Goal: Task Accomplishment & Management: Manage account settings

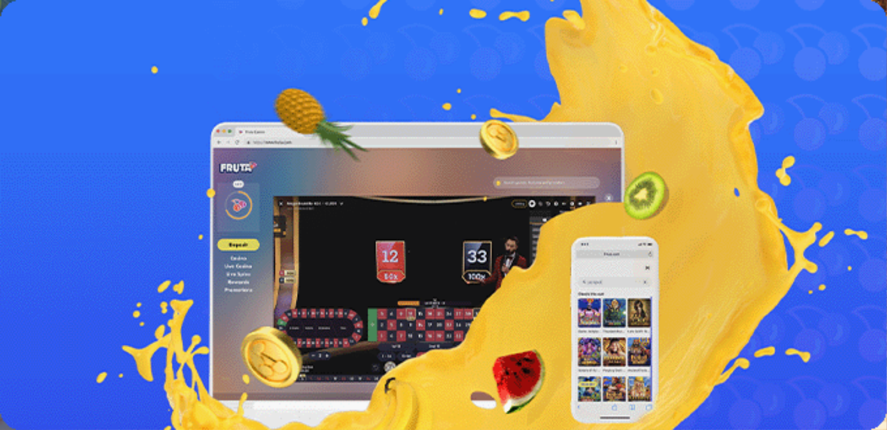
click at [68, 47] on span "Kirjaudu" at bounding box center [80, 42] width 29 height 9
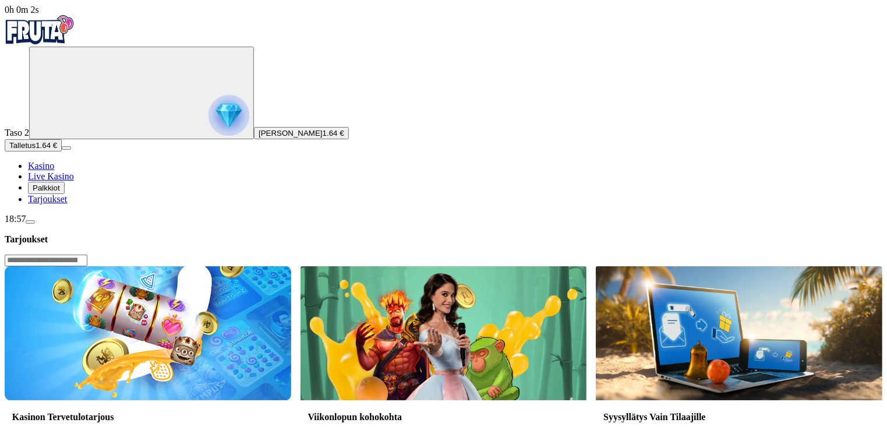
click at [60, 192] on span "Palkkiot" at bounding box center [46, 187] width 27 height 9
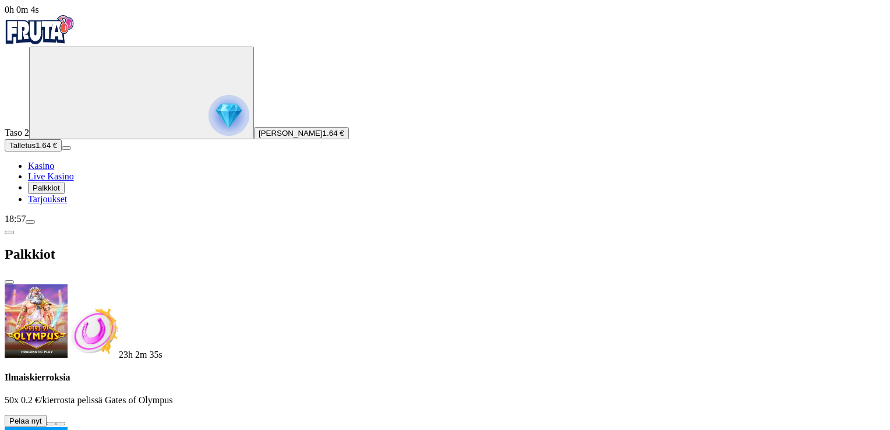
click at [56, 421] on button at bounding box center [51, 422] width 9 height 3
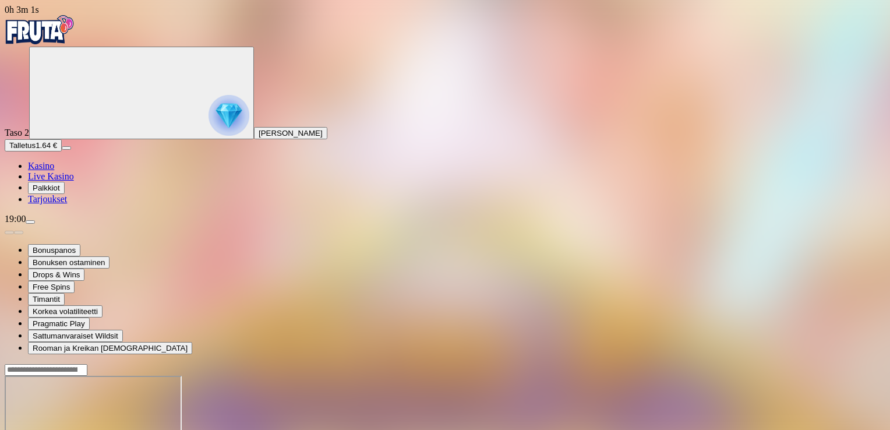
click at [66, 40] on img "Primary" at bounding box center [40, 29] width 70 height 29
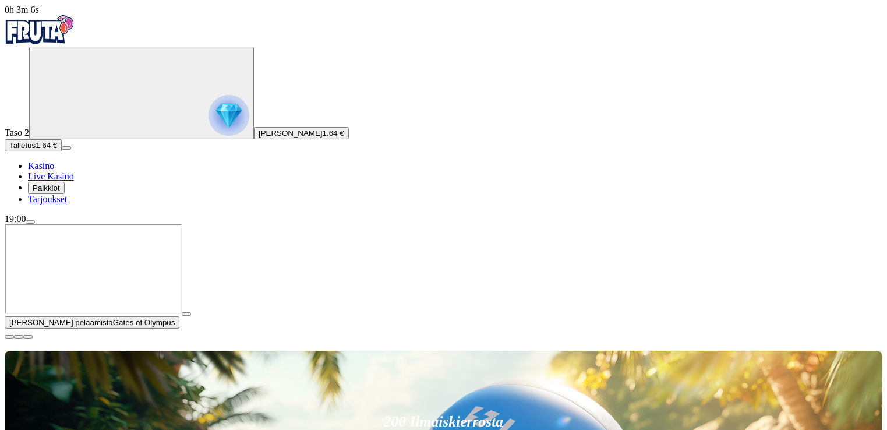
click at [258, 137] on span "Henry Jarno Sakari Parviainen" at bounding box center [290, 133] width 64 height 9
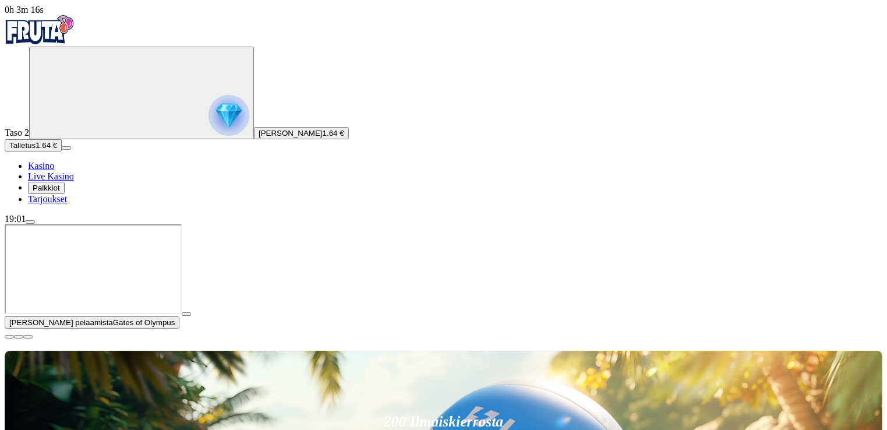
click at [60, 192] on span "Palkkiot" at bounding box center [46, 187] width 27 height 9
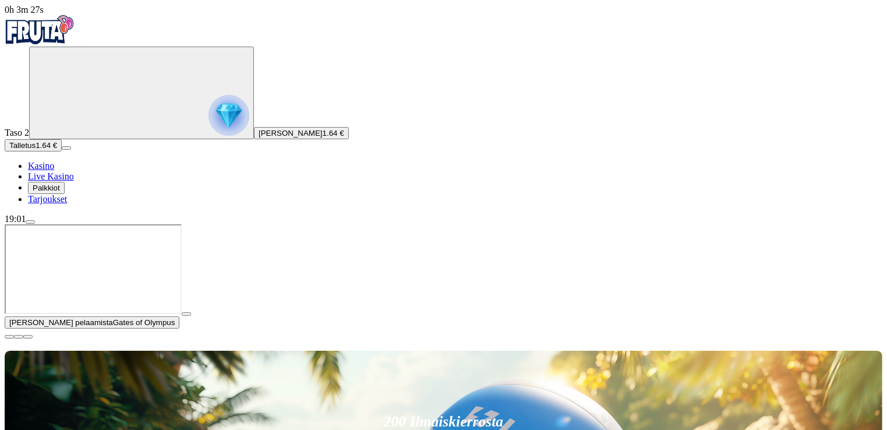
scroll to position [155, 0]
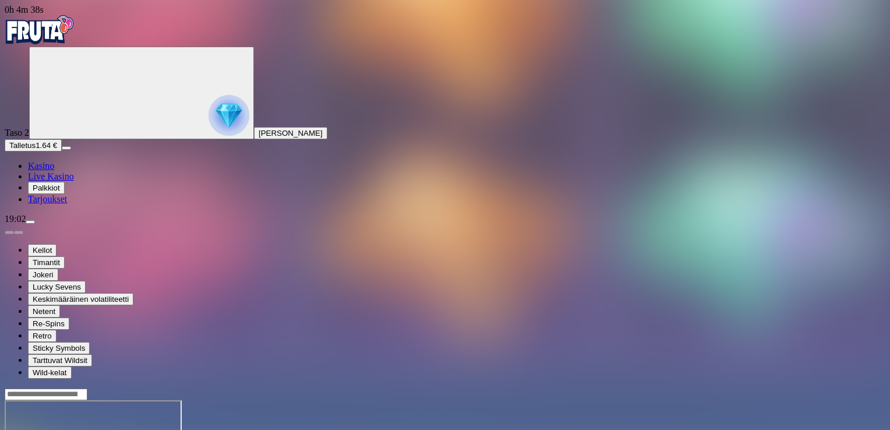
click at [54, 171] on span "Kasino" at bounding box center [41, 166] width 26 height 10
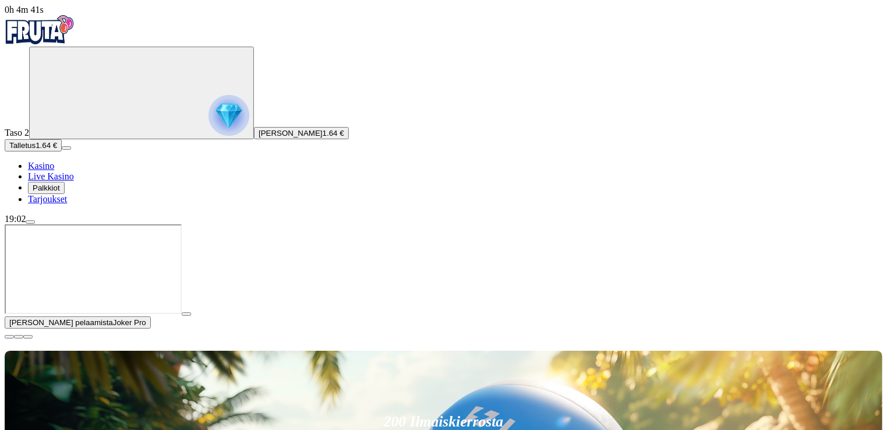
click at [9, 336] on span "close icon" at bounding box center [9, 336] width 0 height 0
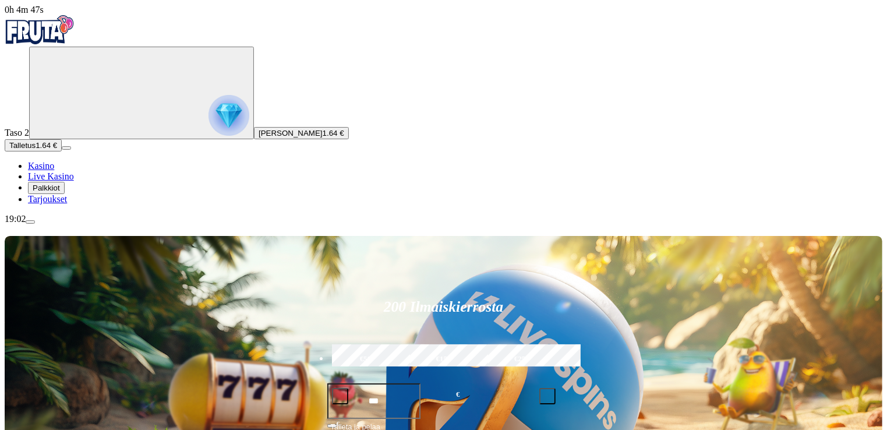
drag, startPoint x: 672, startPoint y: 261, endPoint x: 588, endPoint y: 264, distance: 84.5
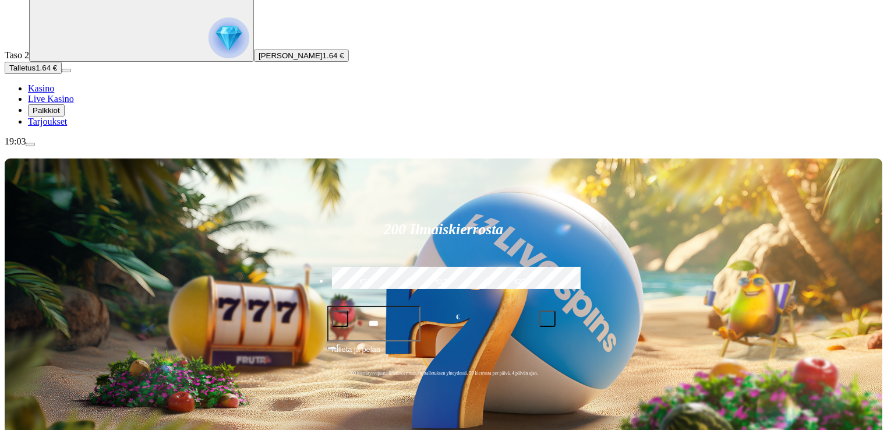
type input "**********"
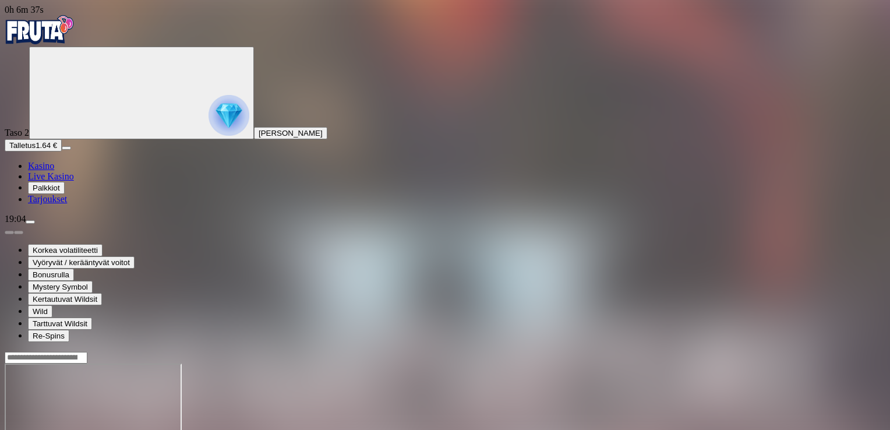
click at [54, 171] on span "Kasino" at bounding box center [41, 166] width 26 height 10
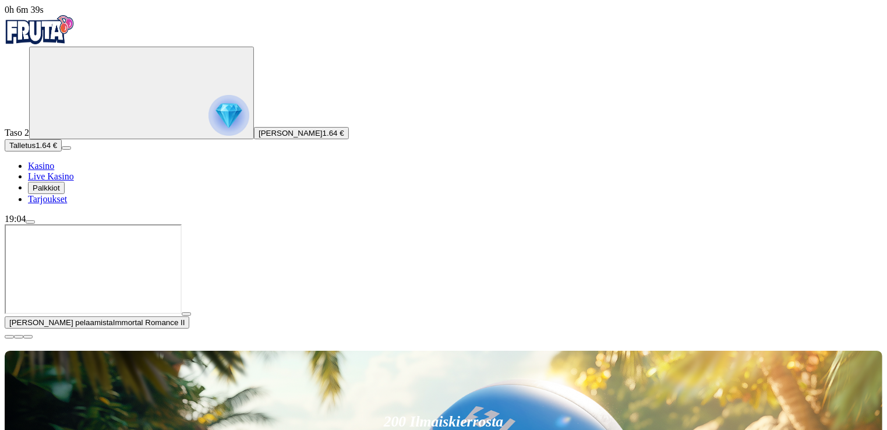
scroll to position [233, 0]
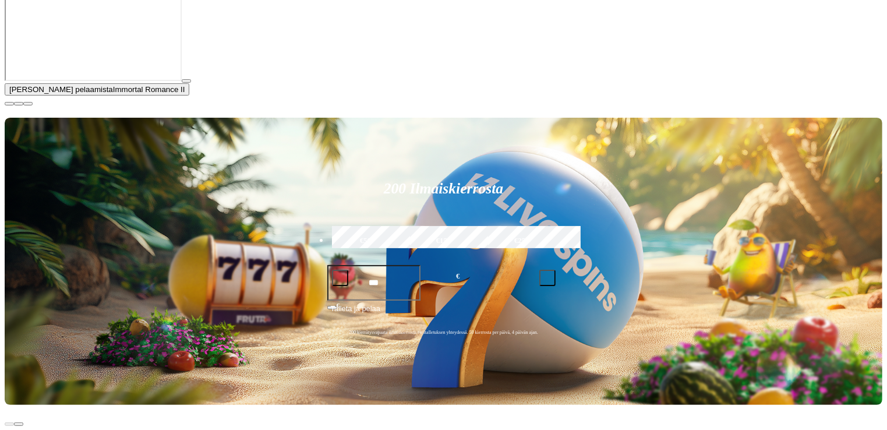
click at [9, 104] on span "close icon" at bounding box center [9, 104] width 0 height 0
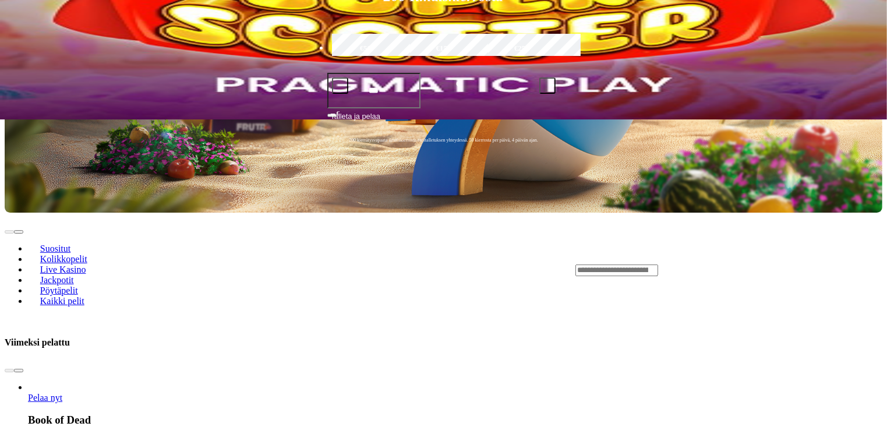
scroll to position [155, 0]
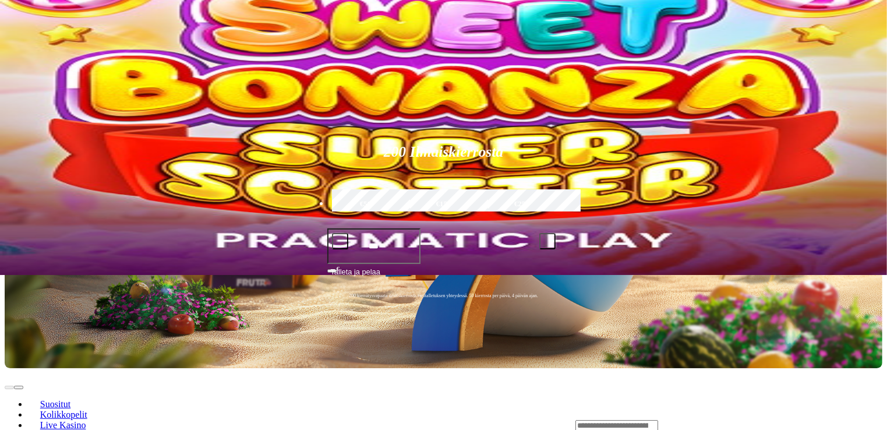
drag, startPoint x: 193, startPoint y: 238, endPoint x: 263, endPoint y: 246, distance: 70.3
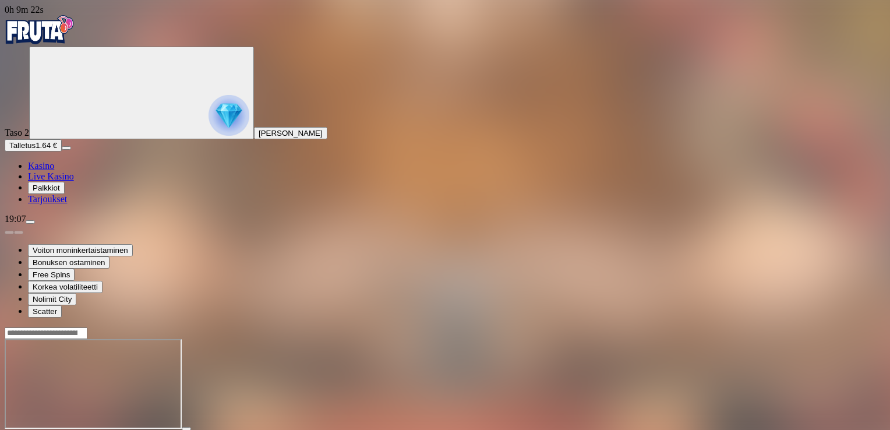
click at [54, 171] on span "Kasino" at bounding box center [41, 166] width 26 height 10
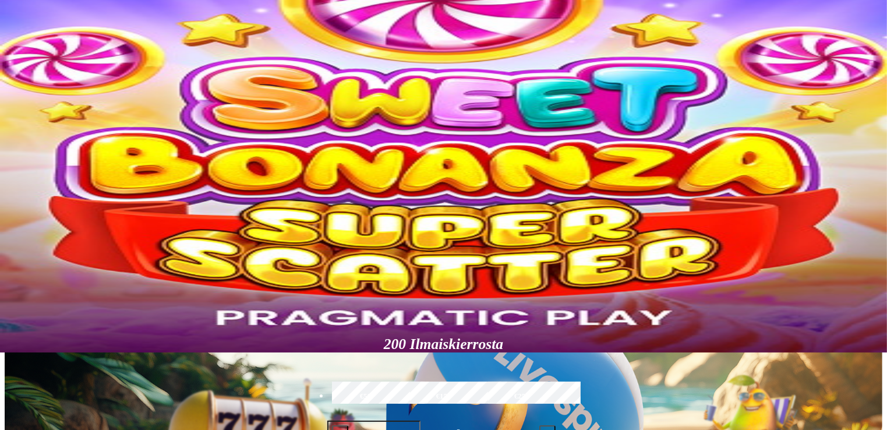
scroll to position [310, 0]
type input "*******"
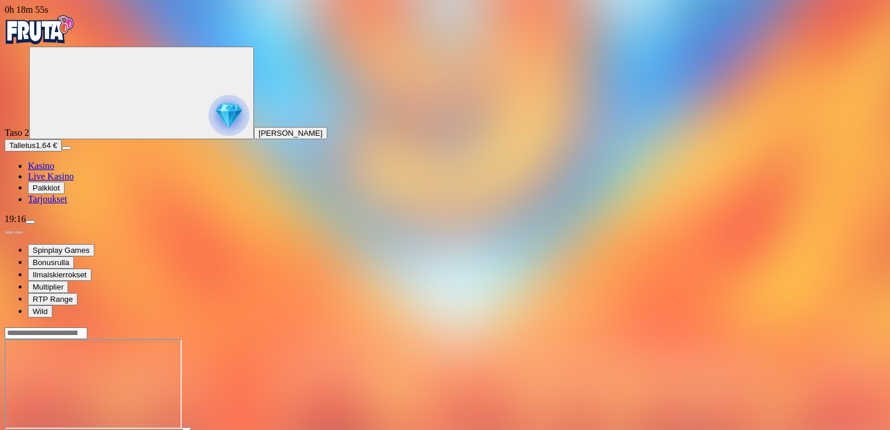
click at [54, 171] on span "Kasino" at bounding box center [41, 166] width 26 height 10
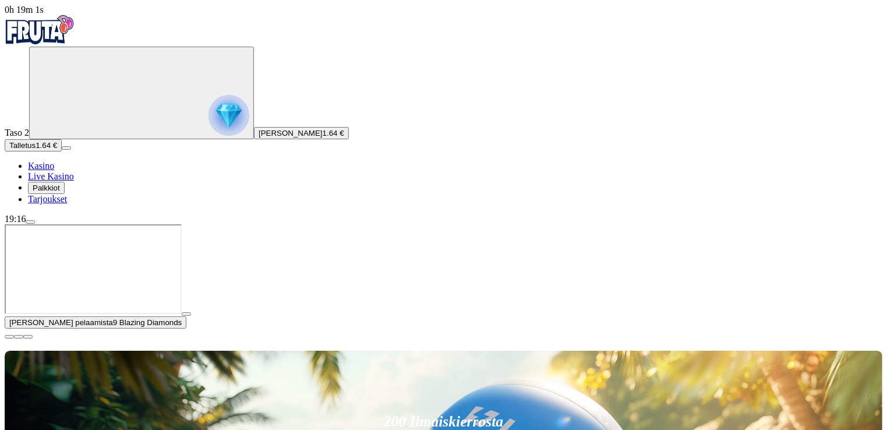
click at [30, 222] on span "menu icon" at bounding box center [30, 222] width 0 height 0
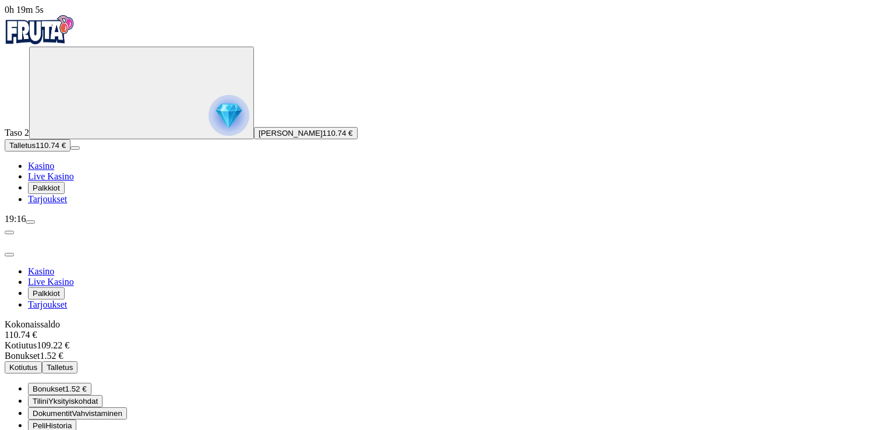
click at [37, 363] on span "Kotiutus" at bounding box center [23, 367] width 28 height 9
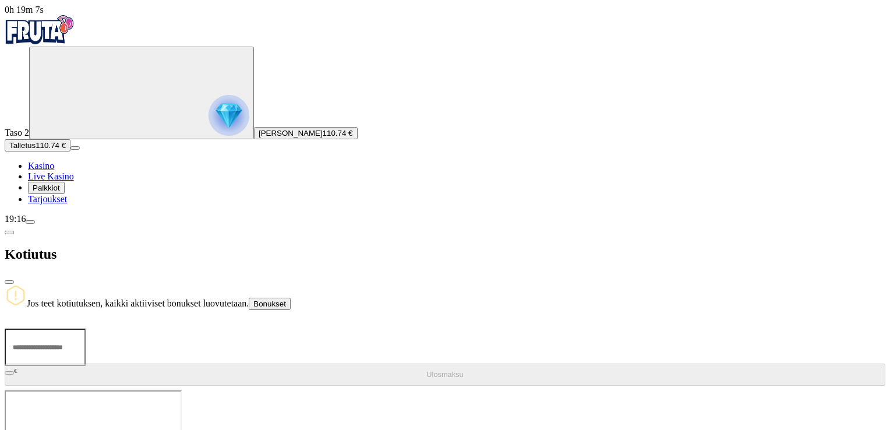
click at [86, 328] on input "number" at bounding box center [45, 346] width 81 height 37
type input "***"
click at [426, 370] on span "Ulosmaksu" at bounding box center [444, 374] width 37 height 9
click at [258, 137] on span "Henry Jarno Sakari Parviainen" at bounding box center [290, 133] width 64 height 9
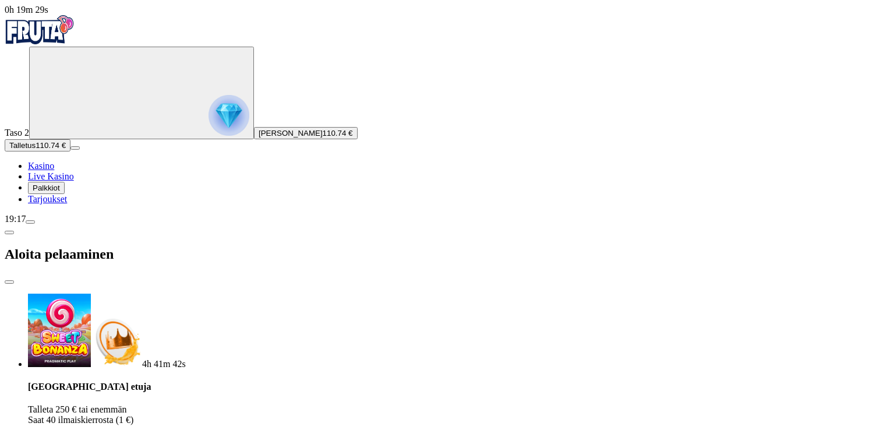
click at [54, 171] on span "Kasino" at bounding box center [41, 166] width 26 height 10
click at [67, 204] on span "Tarjoukset" at bounding box center [47, 199] width 39 height 10
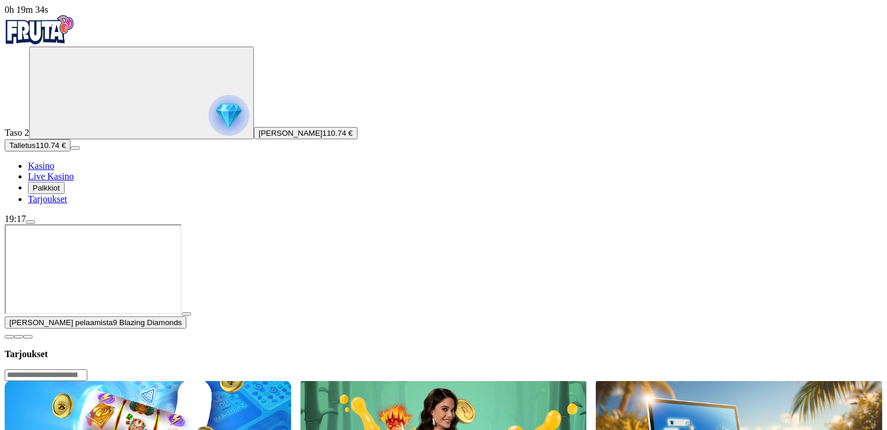
click at [60, 192] on span "Palkkiot" at bounding box center [46, 187] width 27 height 9
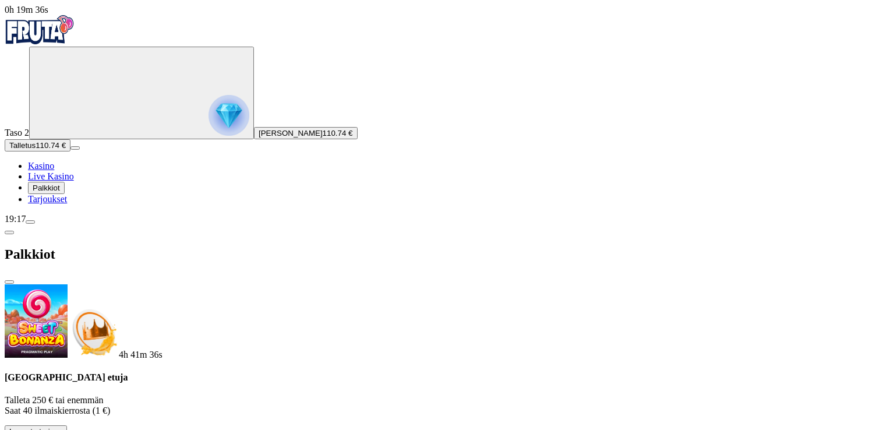
click at [74, 181] on link "Live Kasino" at bounding box center [51, 176] width 46 height 10
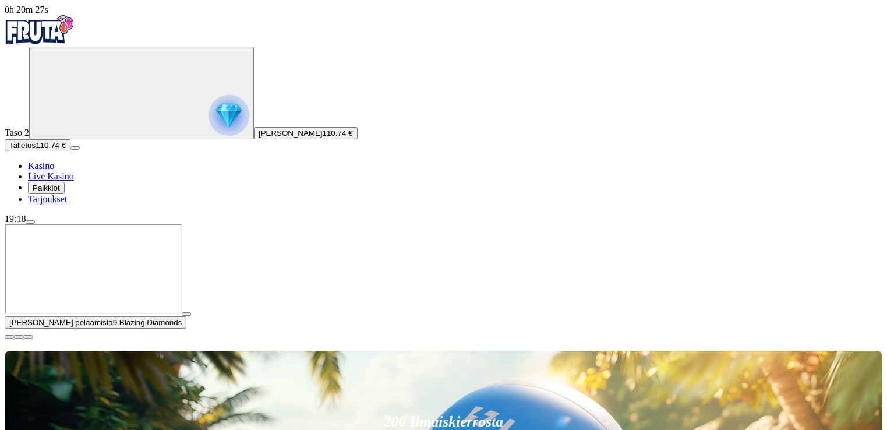
click at [191, 316] on button "button" at bounding box center [186, 313] width 9 height 3
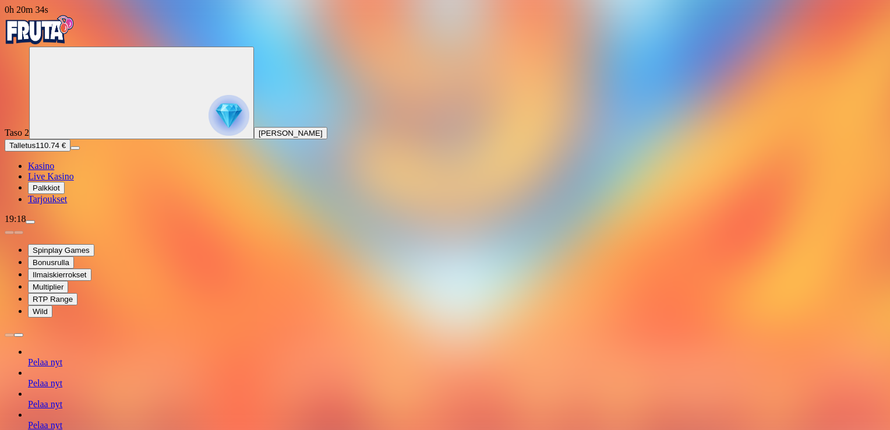
click at [258, 137] on span "Henry Jarno Sakari Parviainen" at bounding box center [290, 133] width 64 height 9
click at [54, 171] on span "Kasino" at bounding box center [41, 166] width 26 height 10
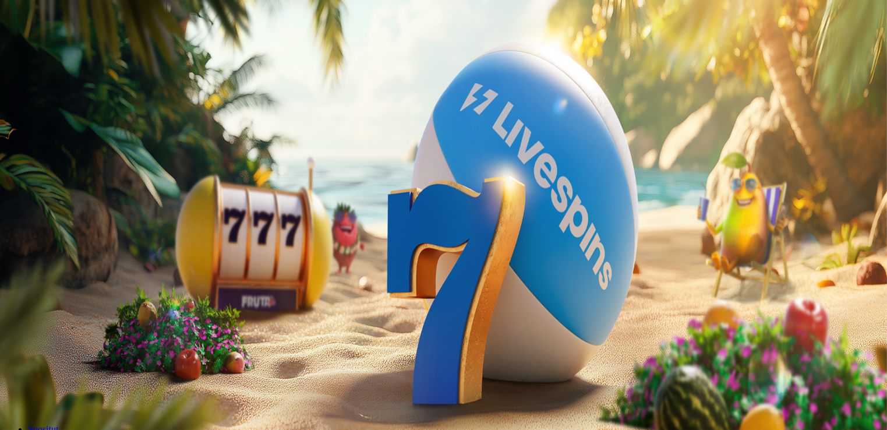
type input "***"
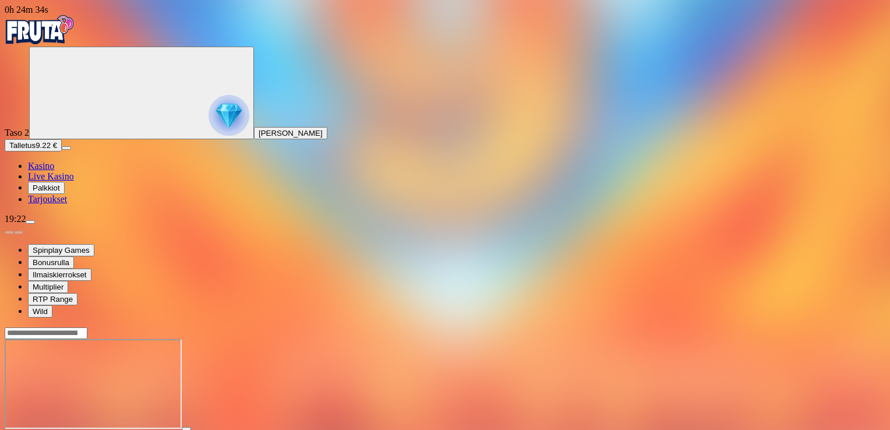
click at [54, 171] on span "Kasino" at bounding box center [41, 166] width 26 height 10
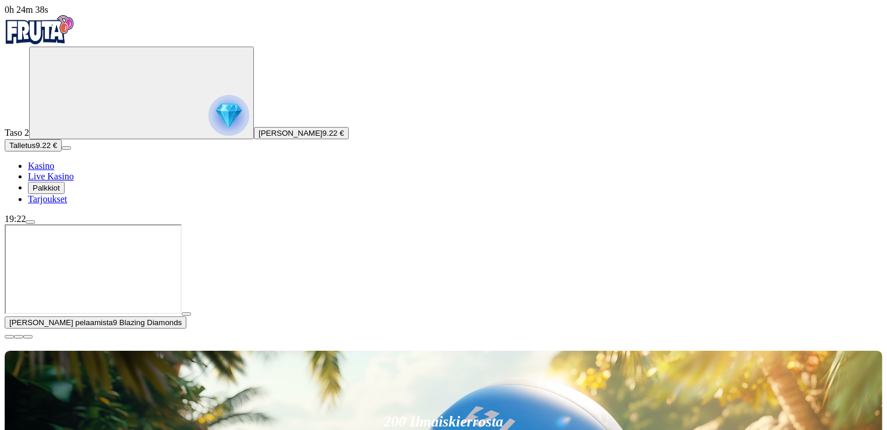
click at [14, 335] on button "button" at bounding box center [9, 336] width 9 height 3
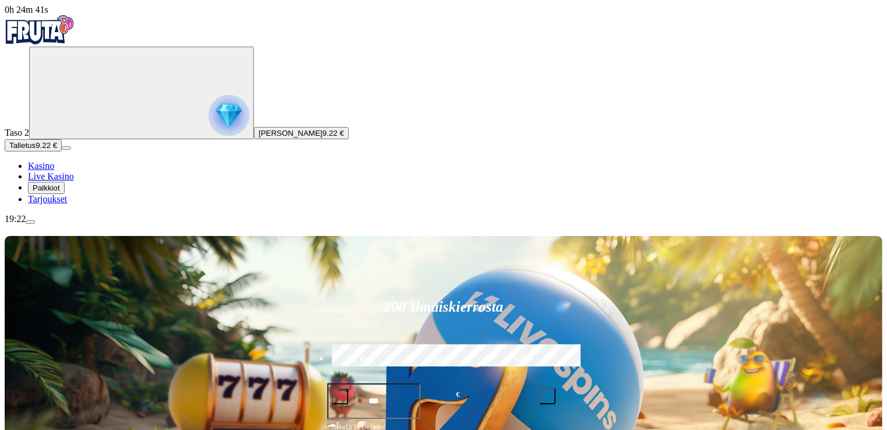
click at [30, 222] on span "menu icon" at bounding box center [30, 222] width 0 height 0
